Goal: Navigation & Orientation: Find specific page/section

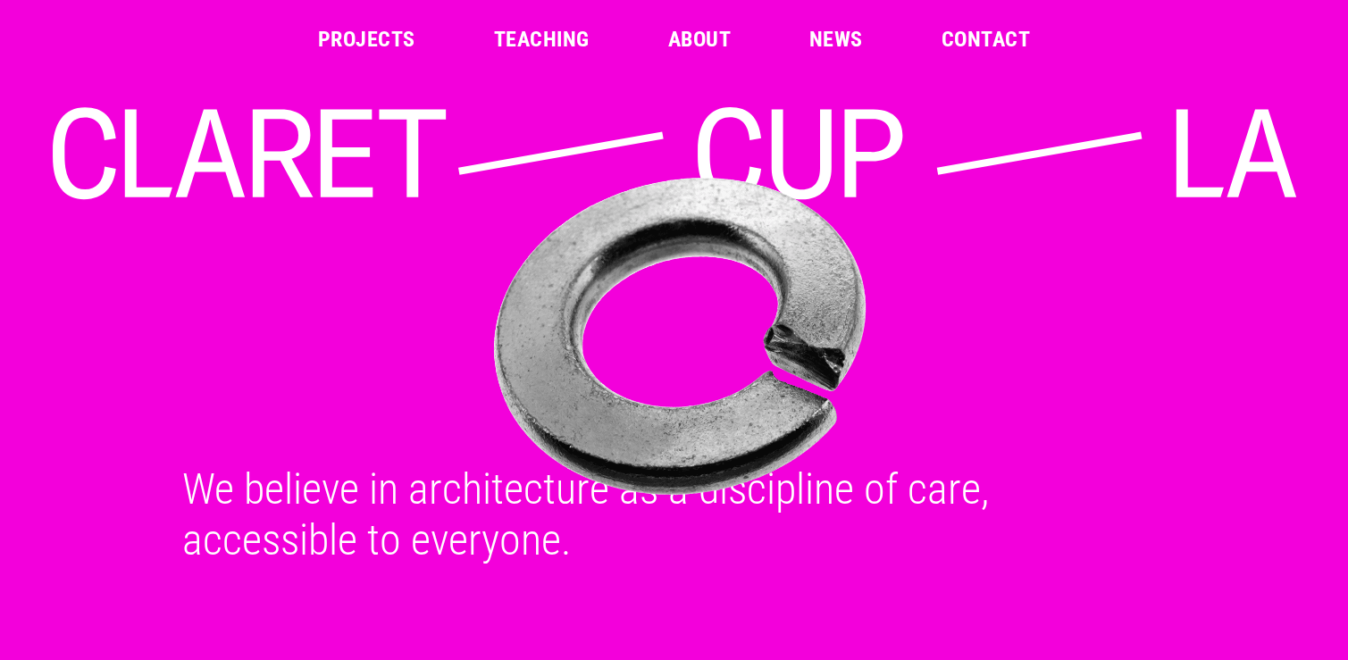
click at [373, 50] on link "Projects" at bounding box center [366, 39] width 97 height 21
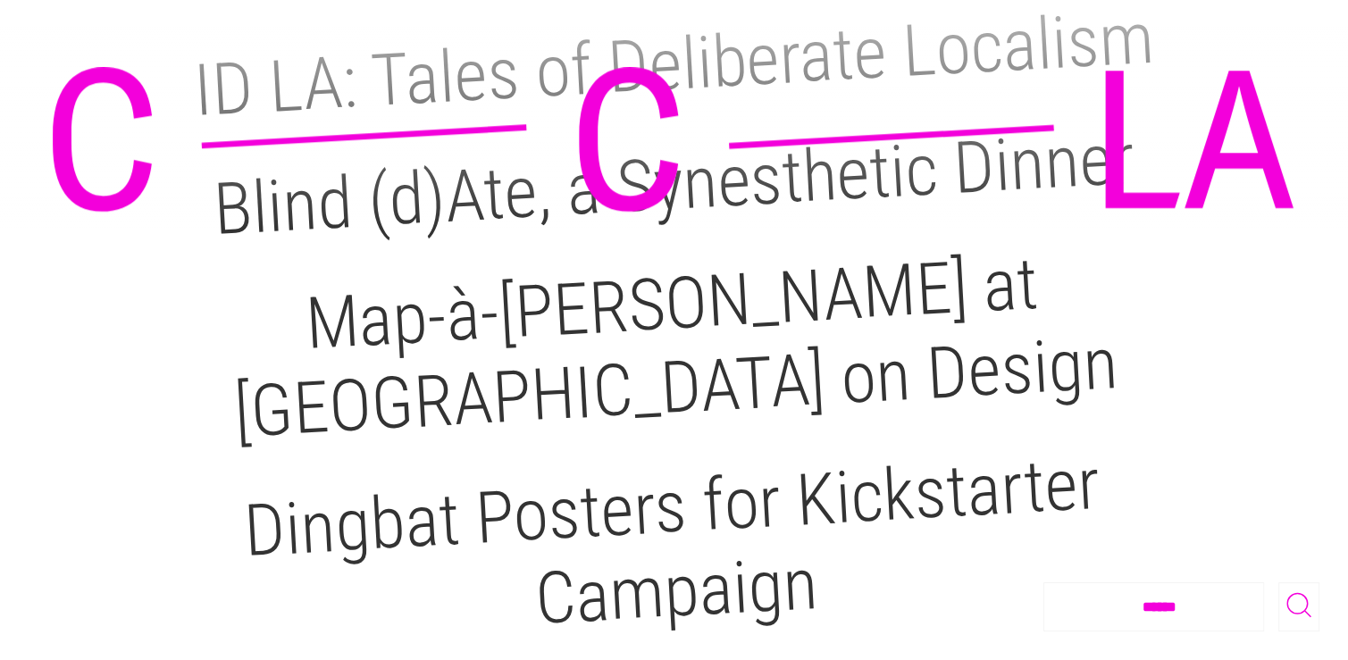
scroll to position [1965, 0]
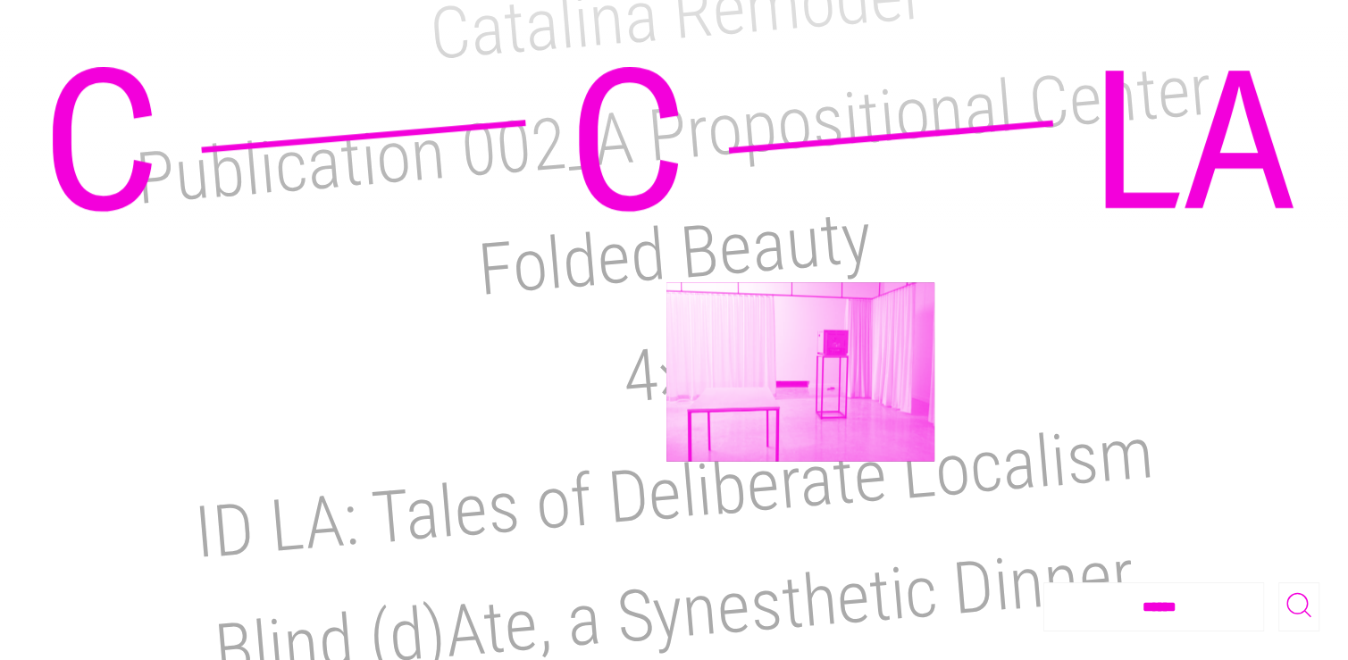
scroll to position [1516, 0]
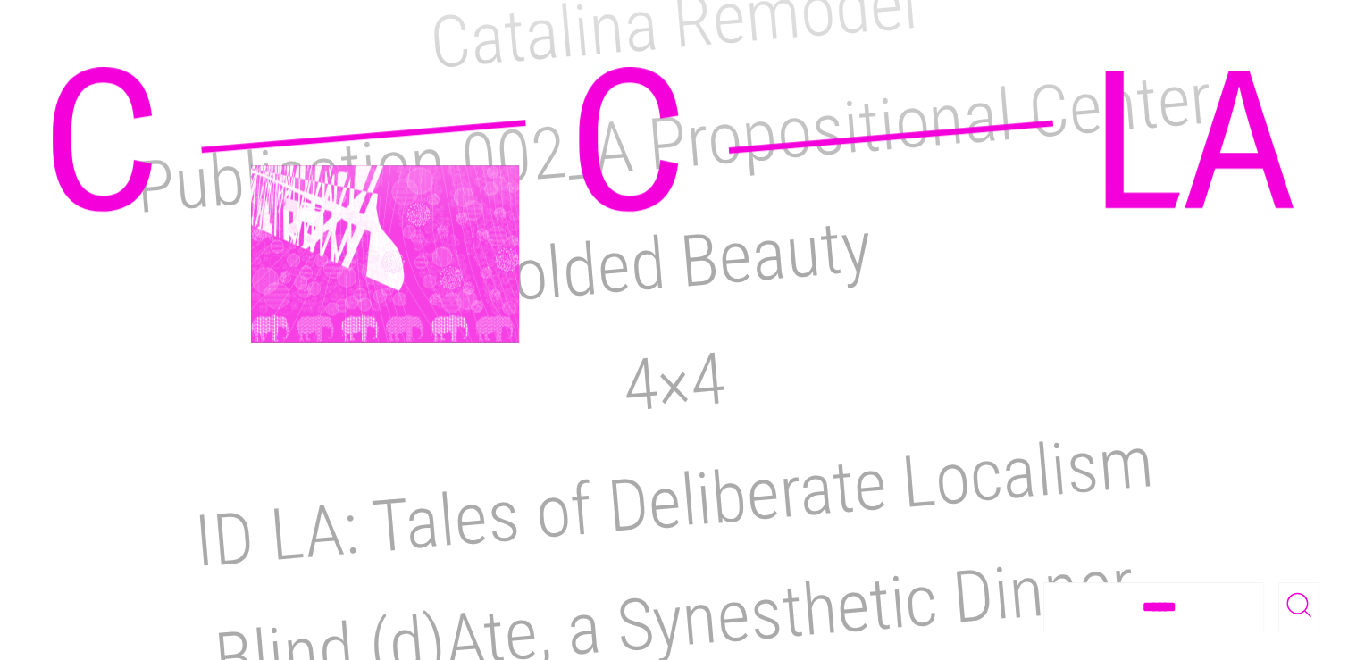
scroll to position [1427, 0]
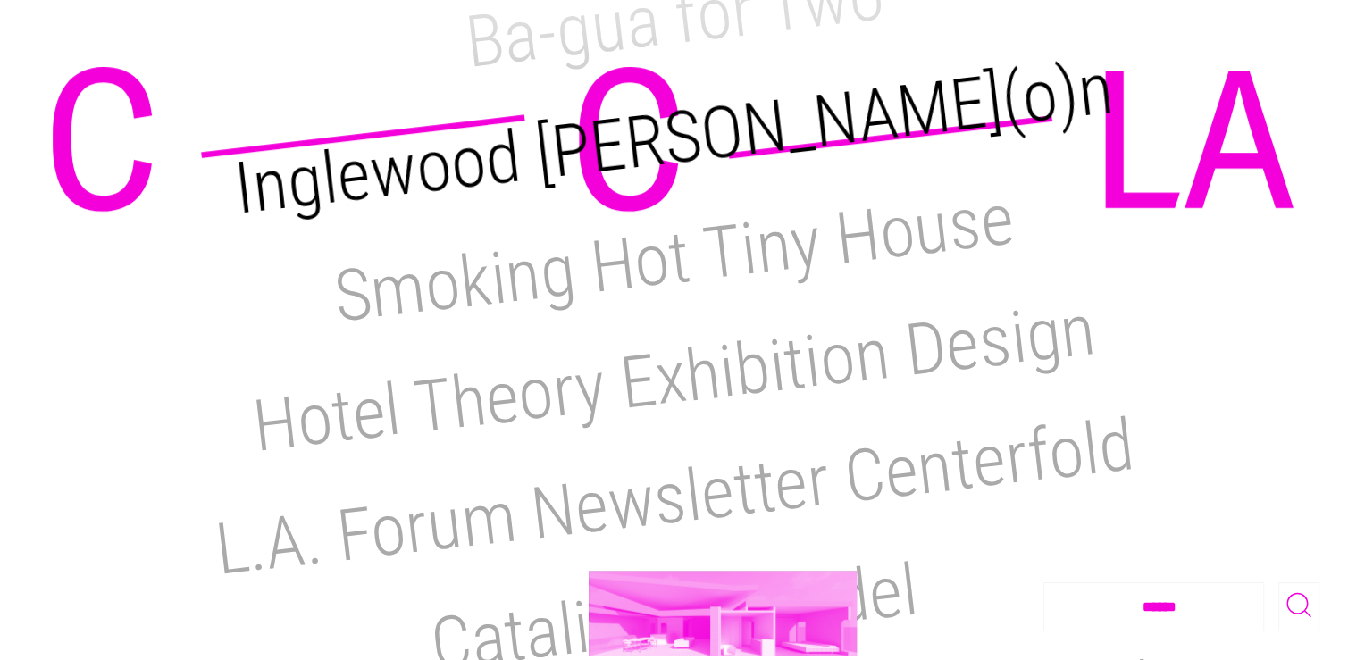
scroll to position [891, 0]
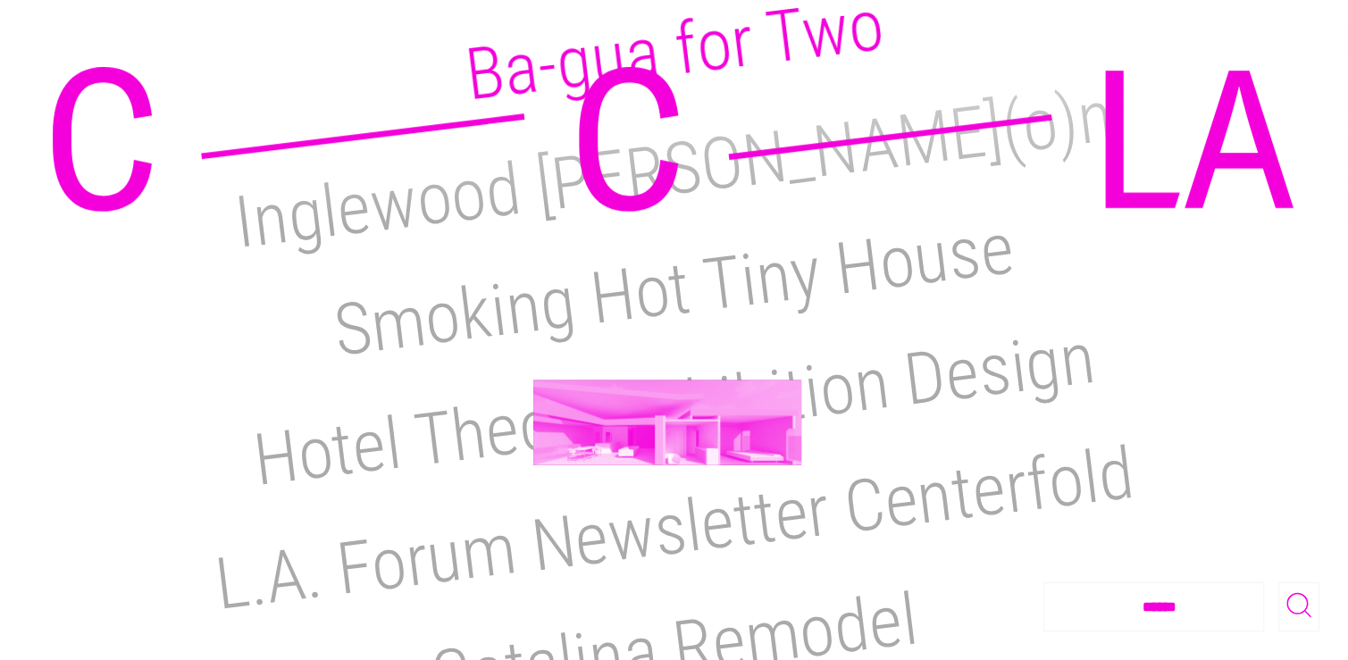
click at [667, 118] on h2 "Ba-gua for Two" at bounding box center [674, 50] width 427 height 135
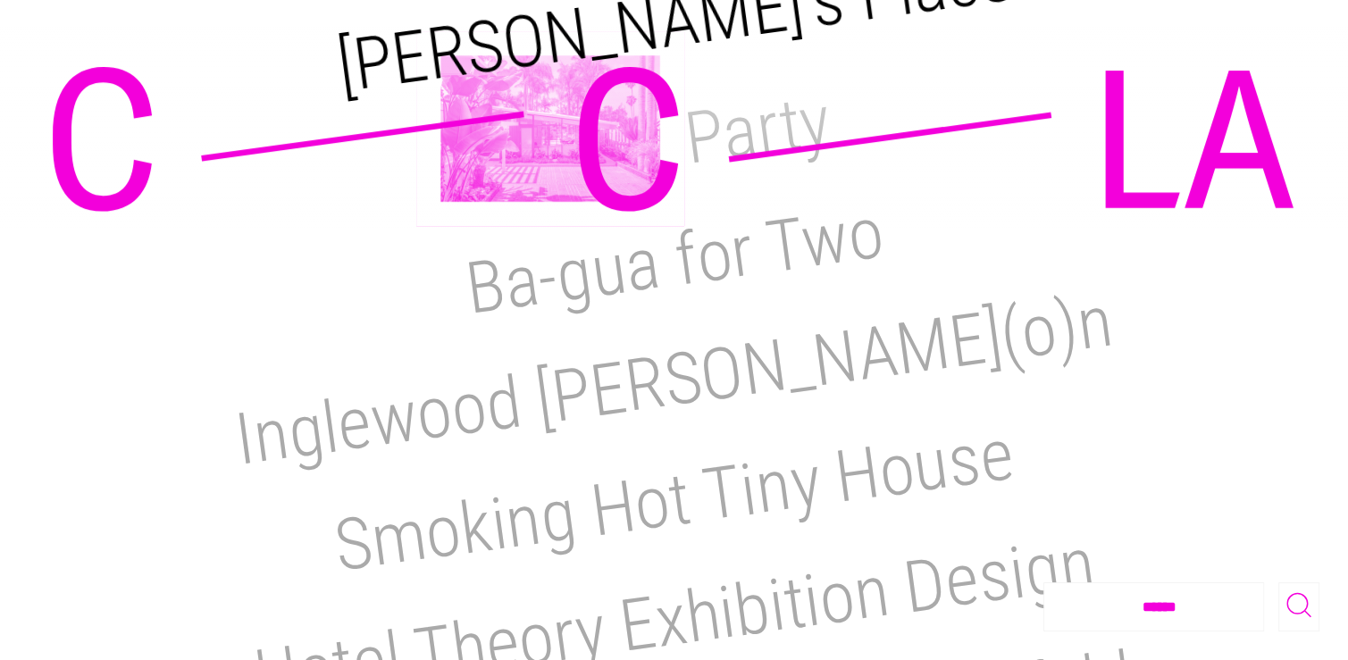
scroll to position [622, 0]
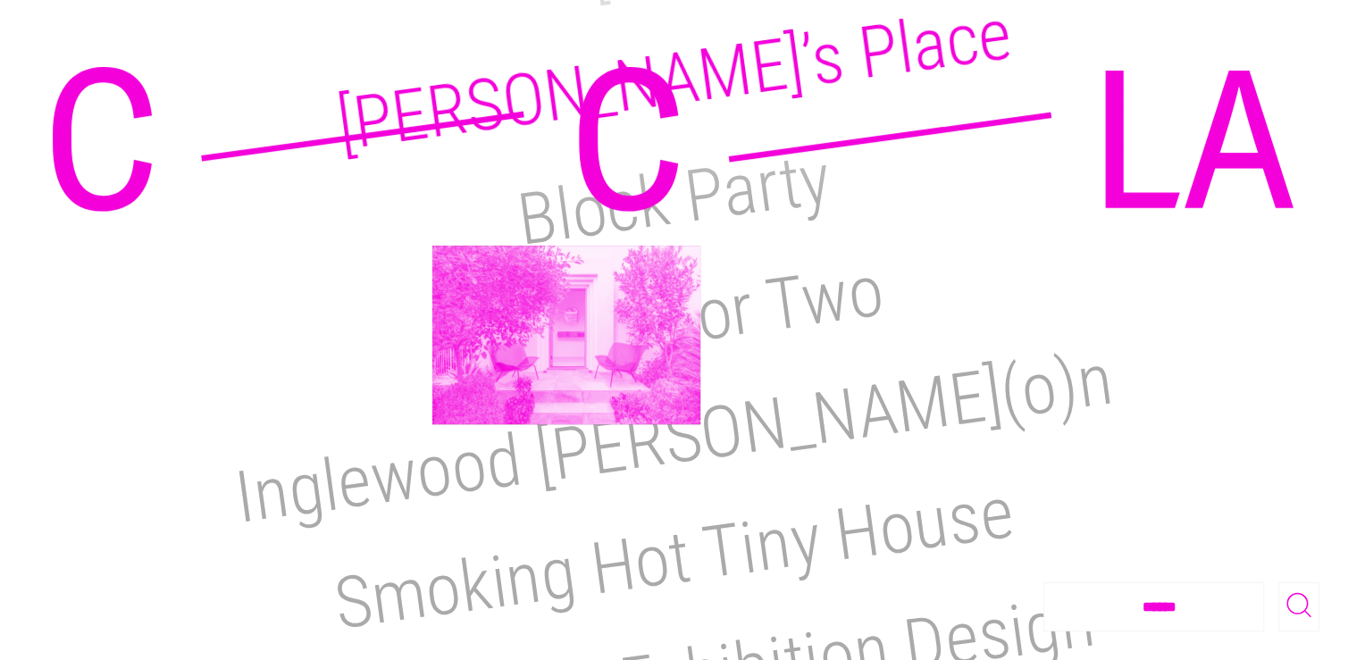
click at [566, 167] on h2 "Reimi’s Place" at bounding box center [674, 79] width 684 height 175
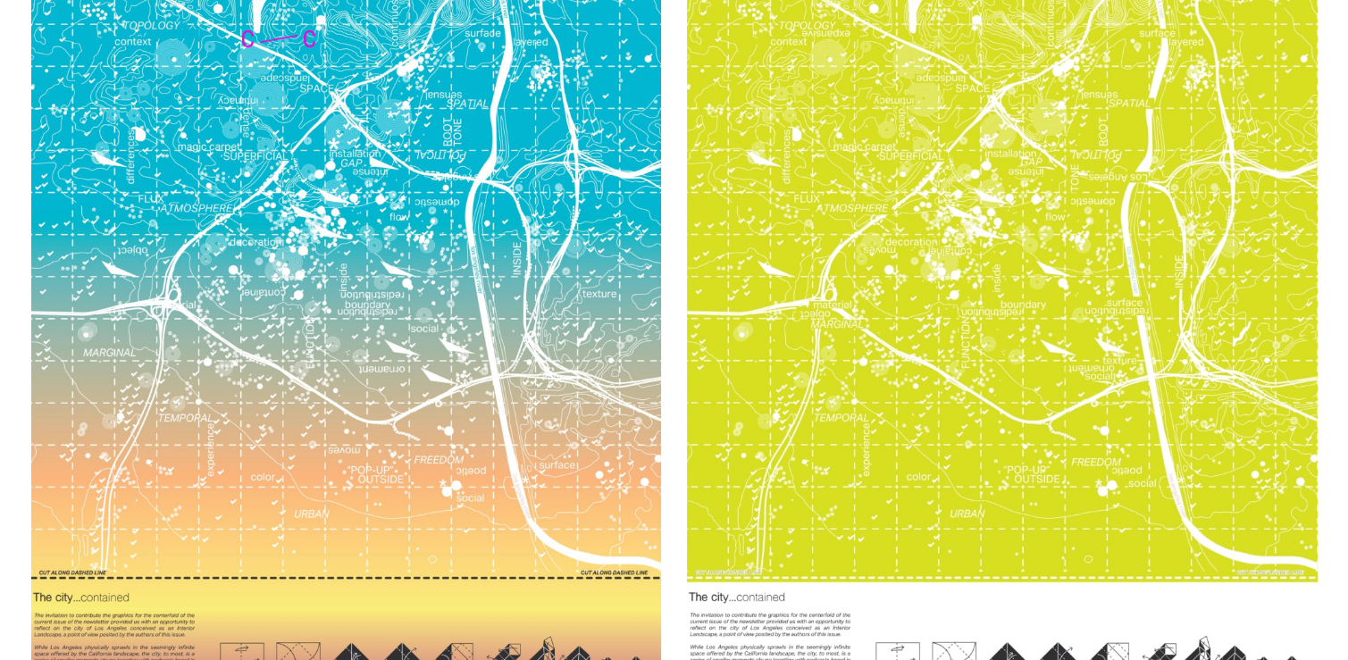
scroll to position [8305, 0]
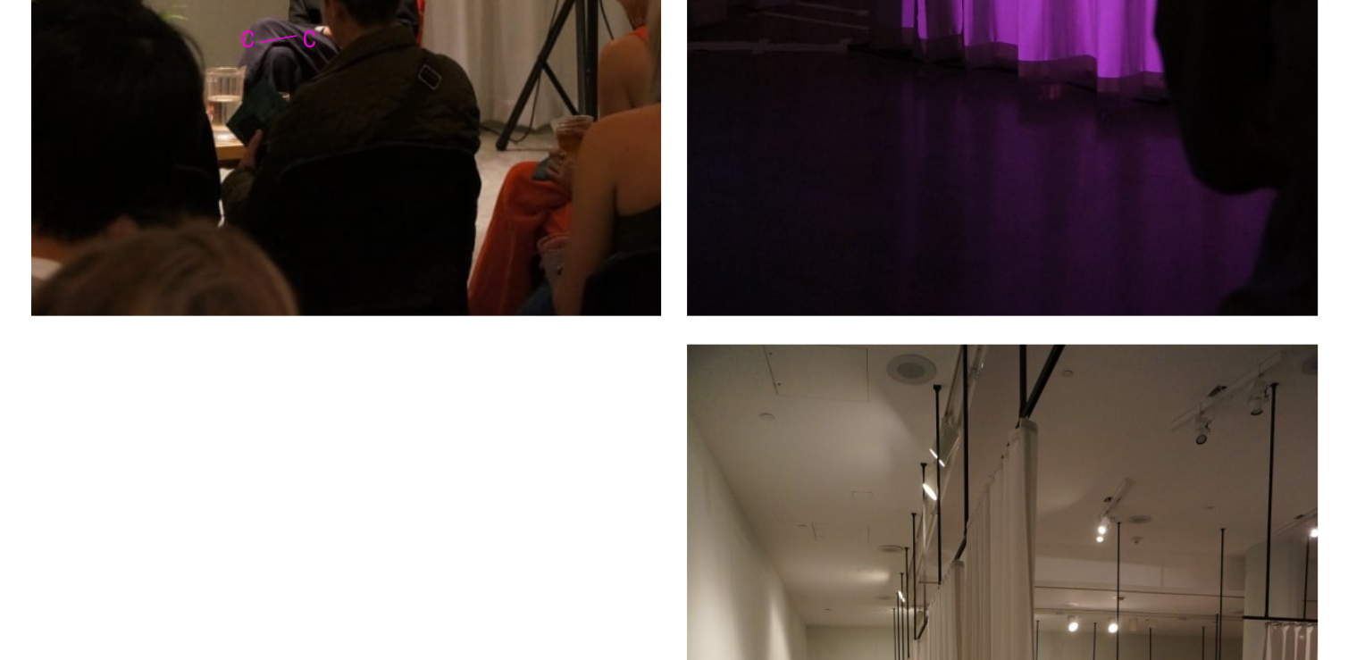
scroll to position [4376, 0]
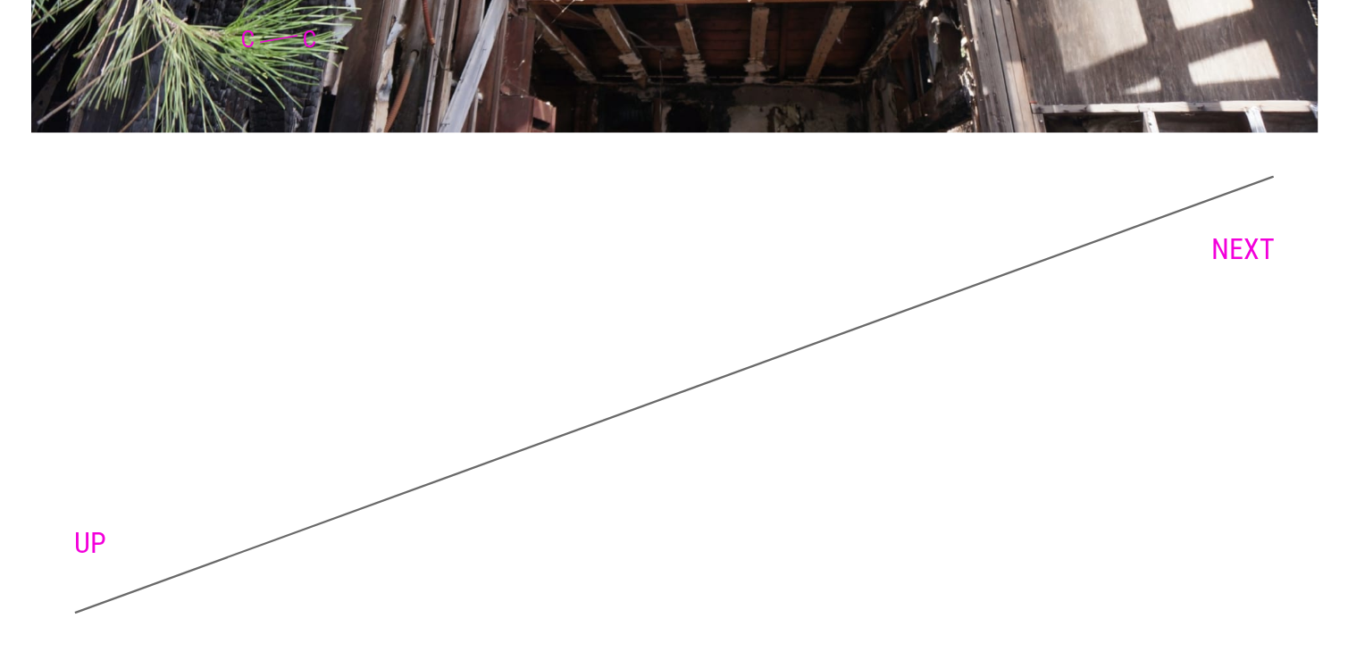
scroll to position [10288, 0]
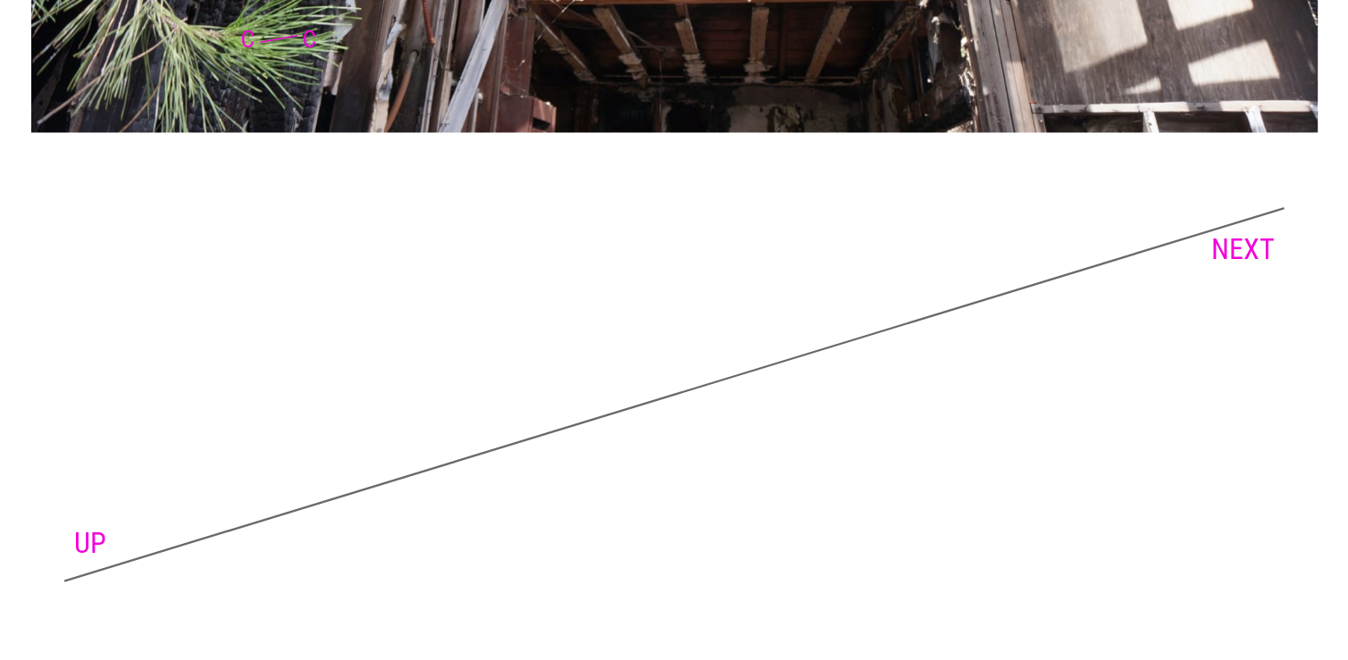
click at [1248, 265] on link "NEXT" at bounding box center [1242, 249] width 63 height 34
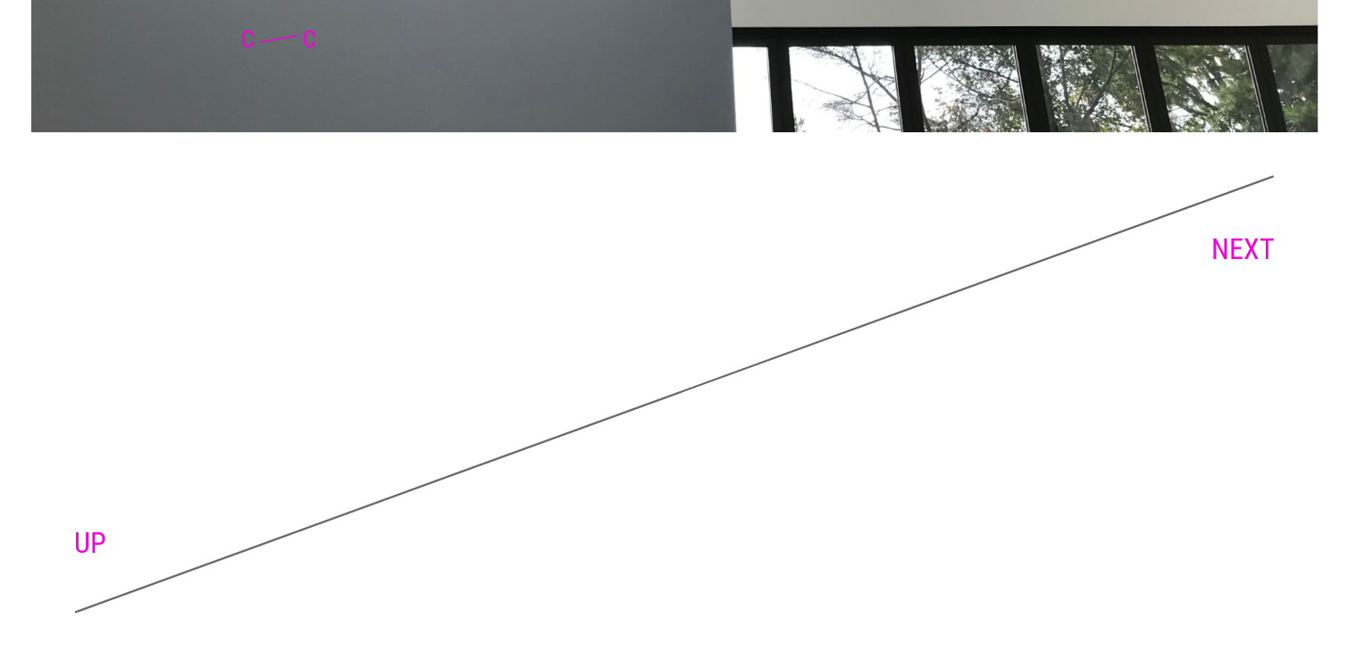
scroll to position [7786, 0]
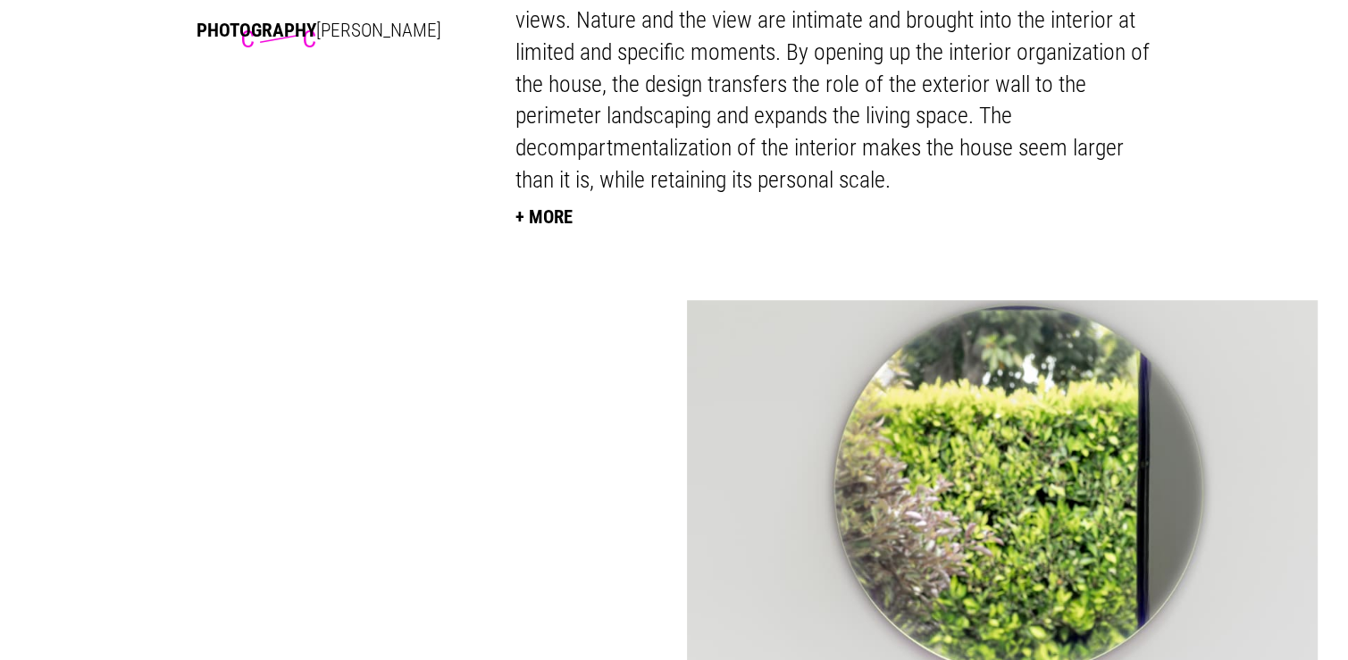
scroll to position [1250, 0]
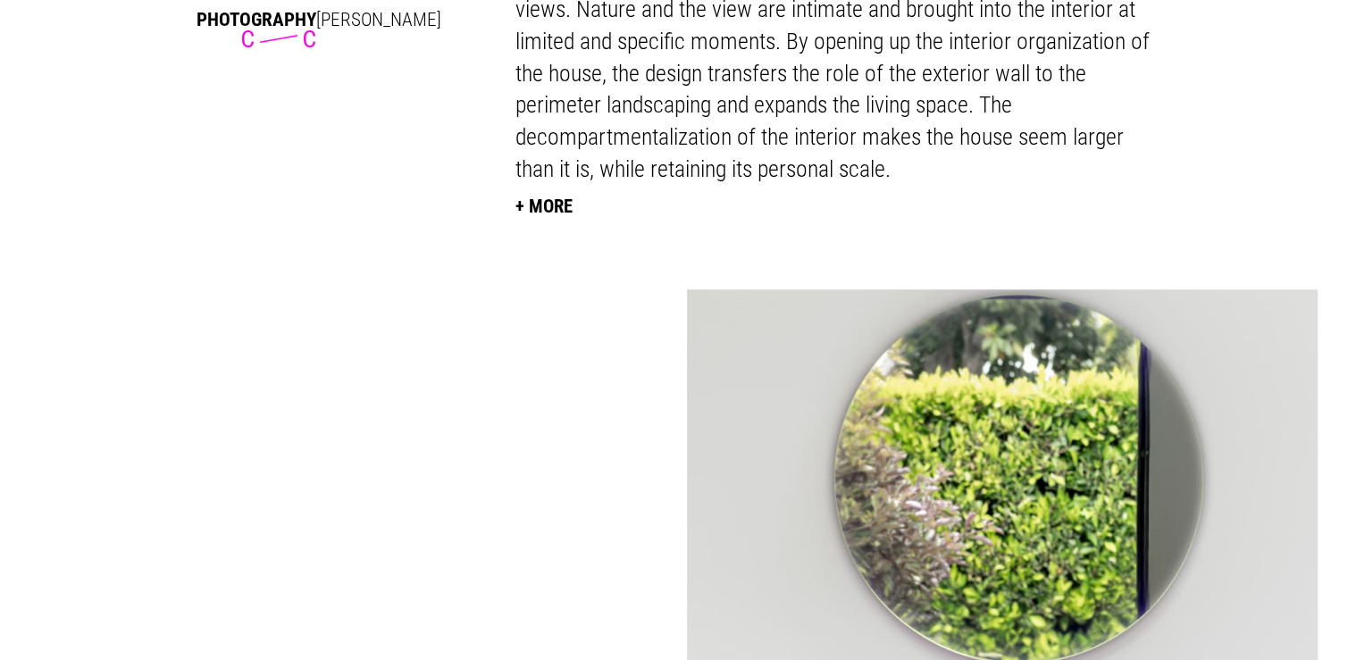
click at [515, 225] on button "+ More" at bounding box center [543, 205] width 57 height 39
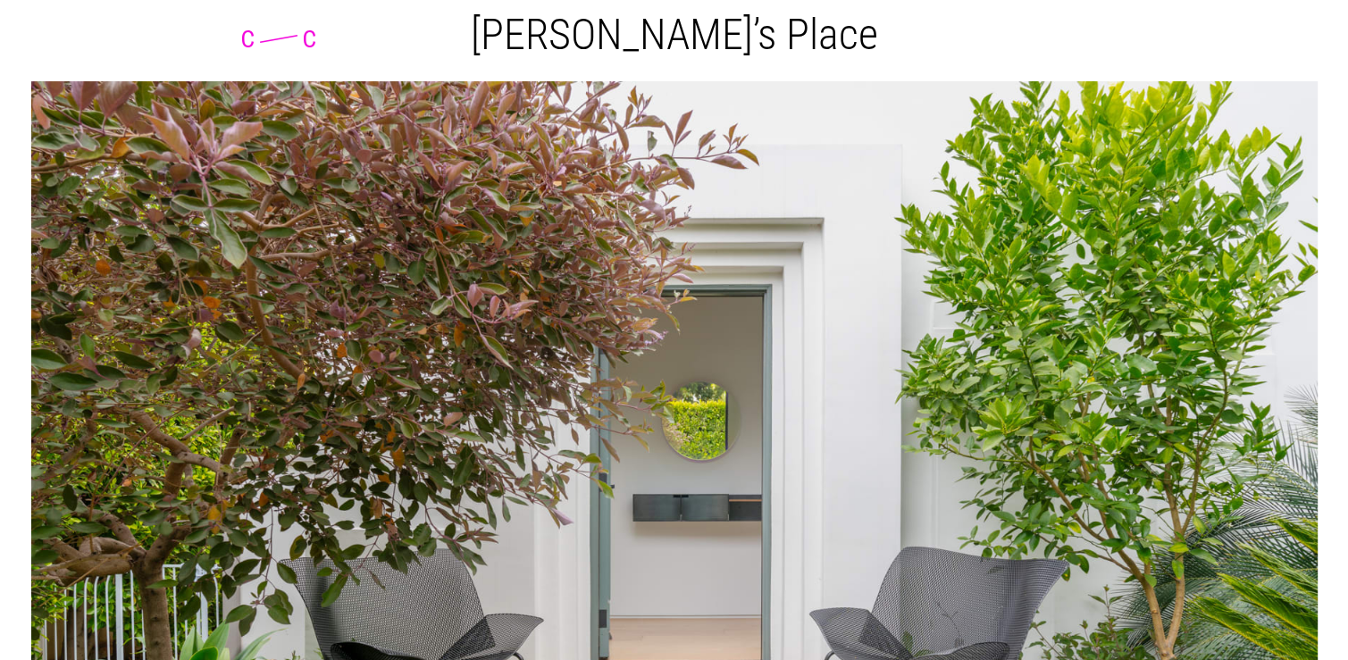
scroll to position [0, 0]
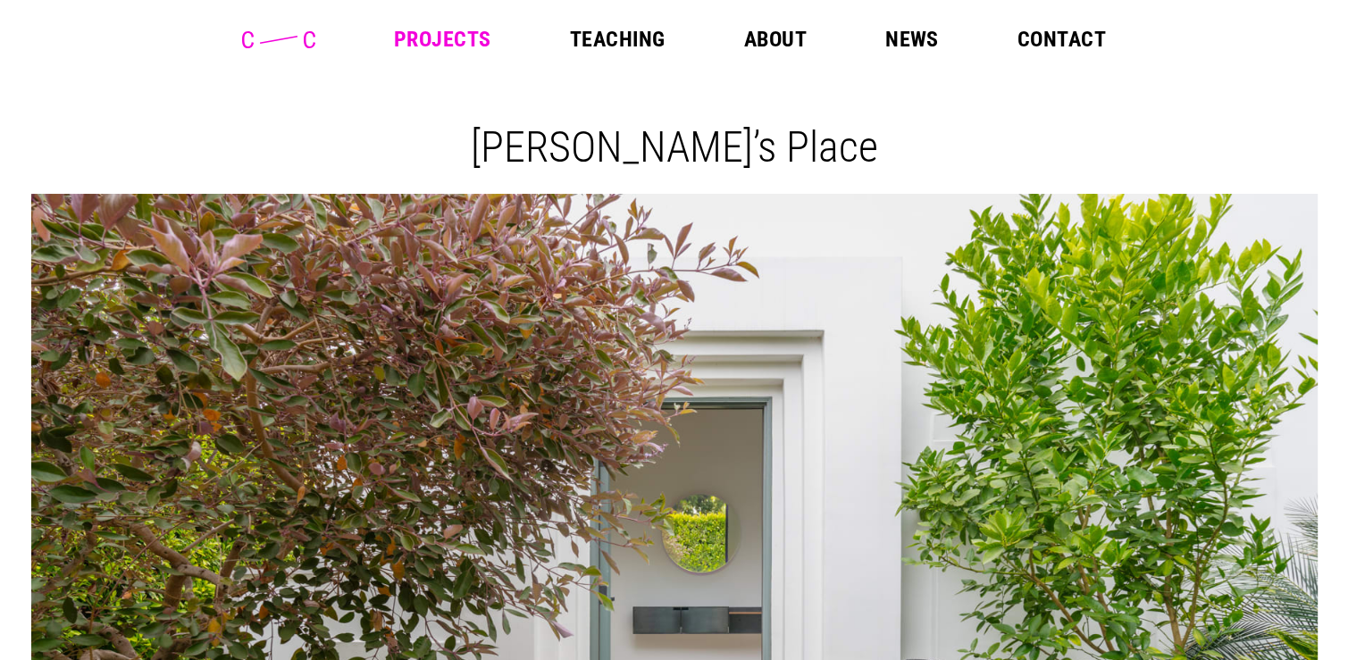
click at [1064, 50] on link "Contact" at bounding box center [1061, 39] width 88 height 21
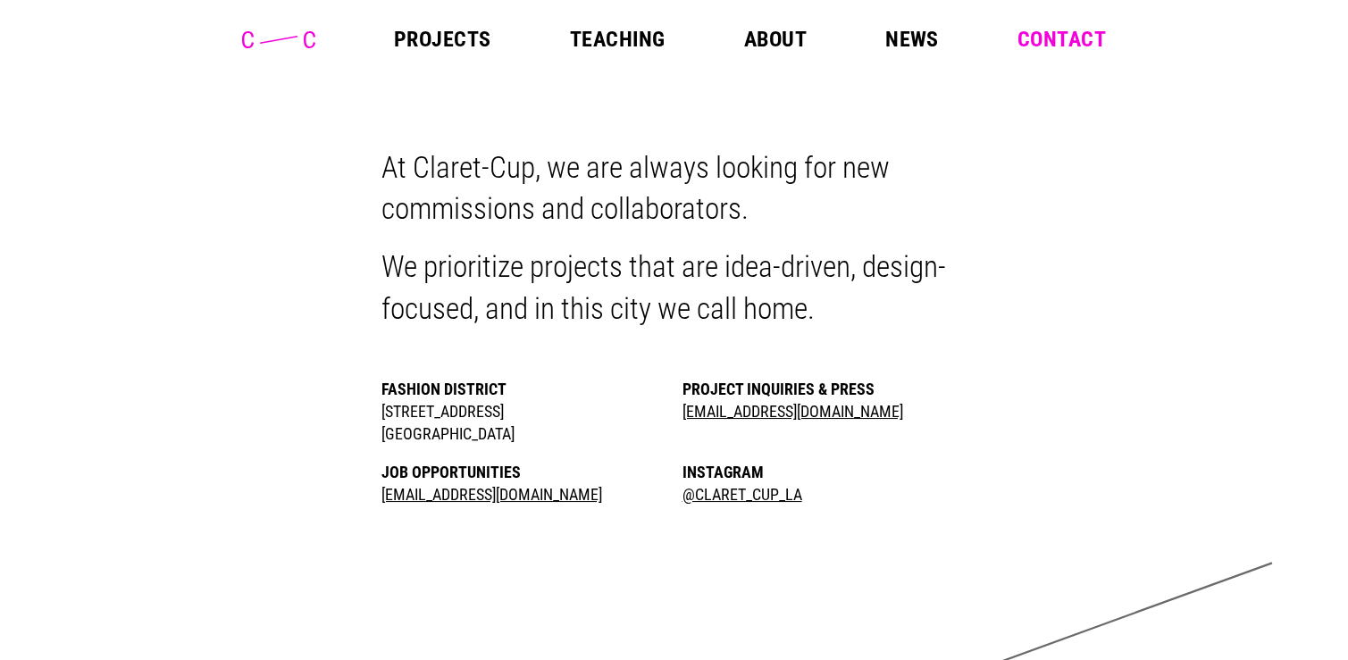
click at [931, 50] on link "News" at bounding box center [912, 39] width 54 height 21
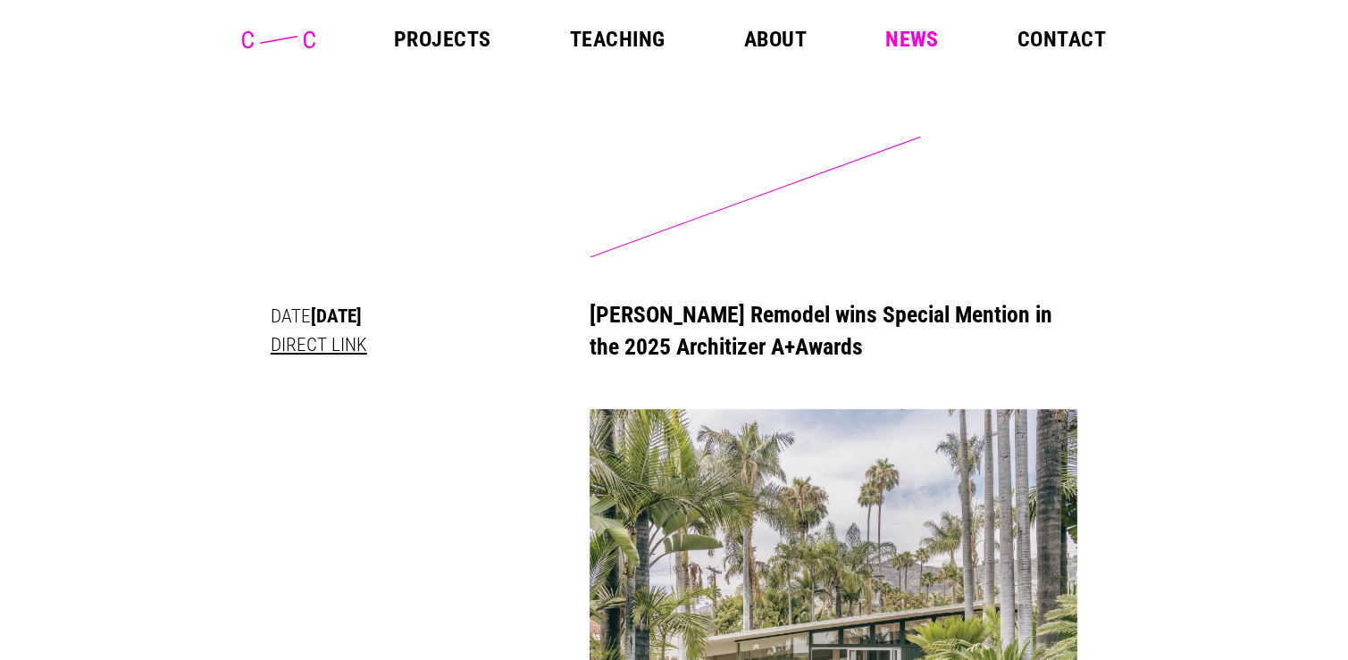
click at [1064, 50] on link "Contact" at bounding box center [1061, 39] width 88 height 21
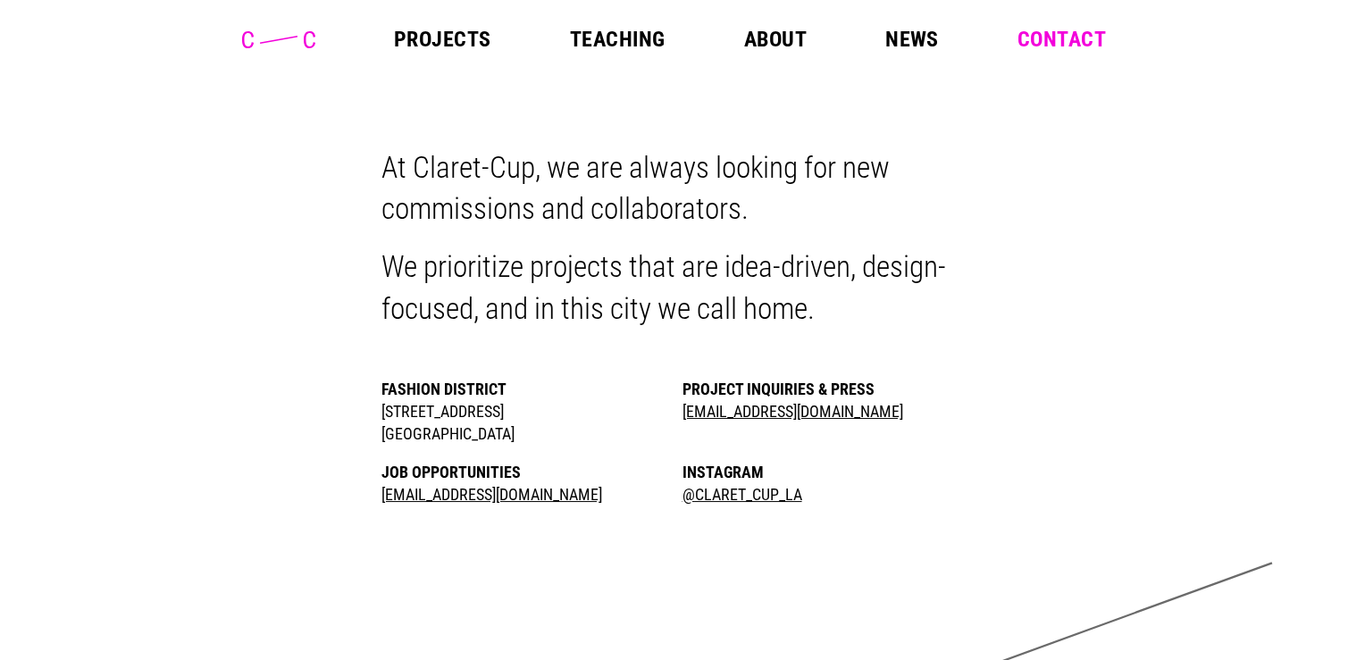
click at [776, 46] on link "About" at bounding box center [774, 39] width 63 height 21
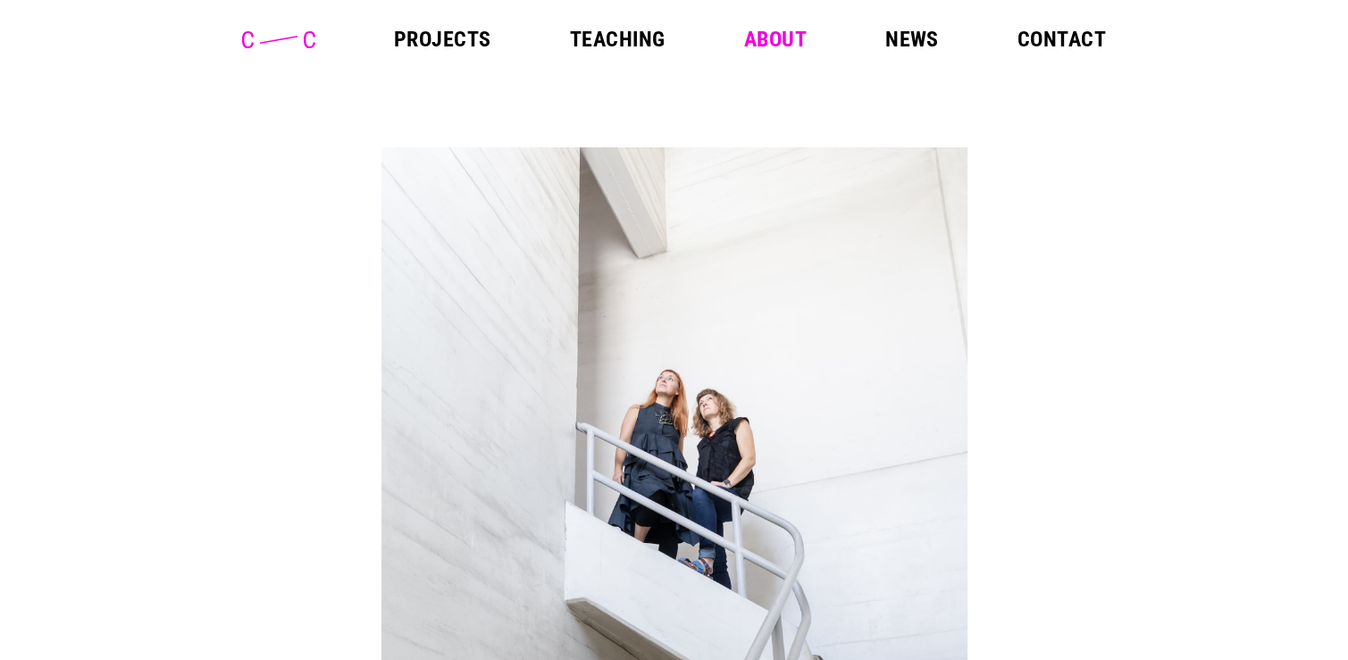
click at [1071, 50] on link "Contact" at bounding box center [1061, 39] width 88 height 21
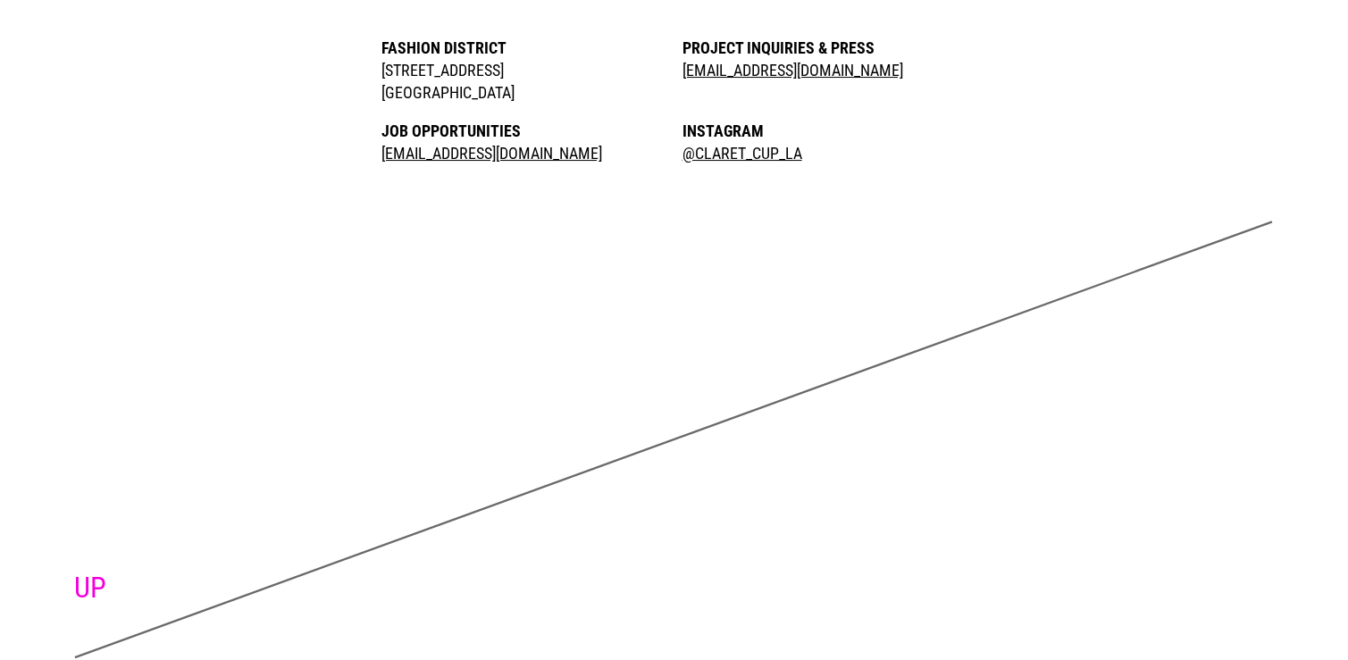
scroll to position [357, 0]
